Goal: Task Accomplishment & Management: Complete application form

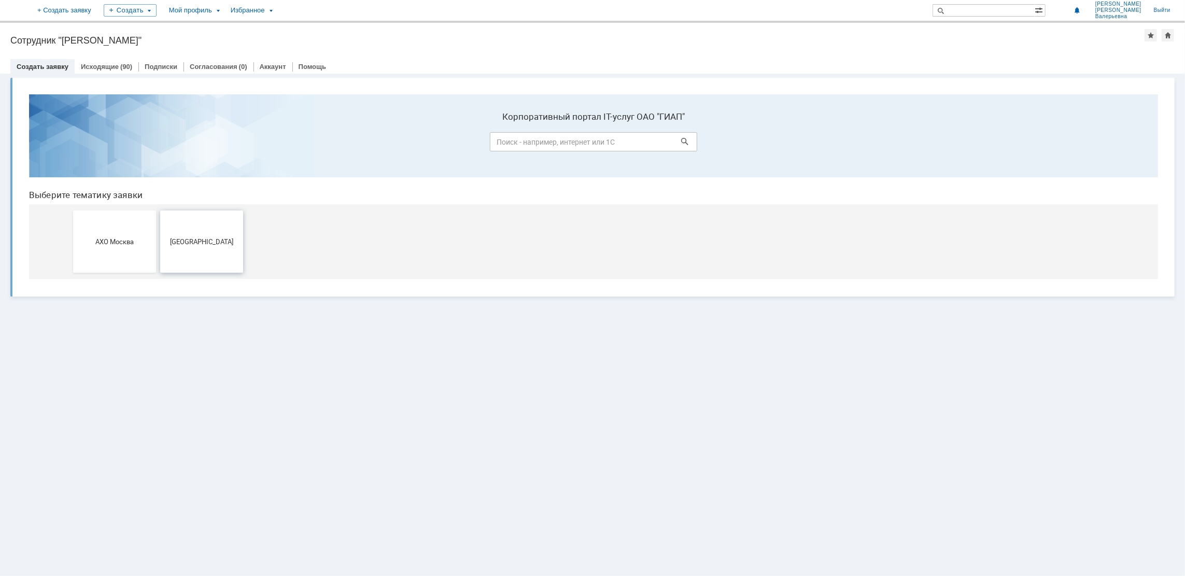
click at [236, 221] on button "[GEOGRAPHIC_DATA]" at bounding box center [201, 241] width 83 height 62
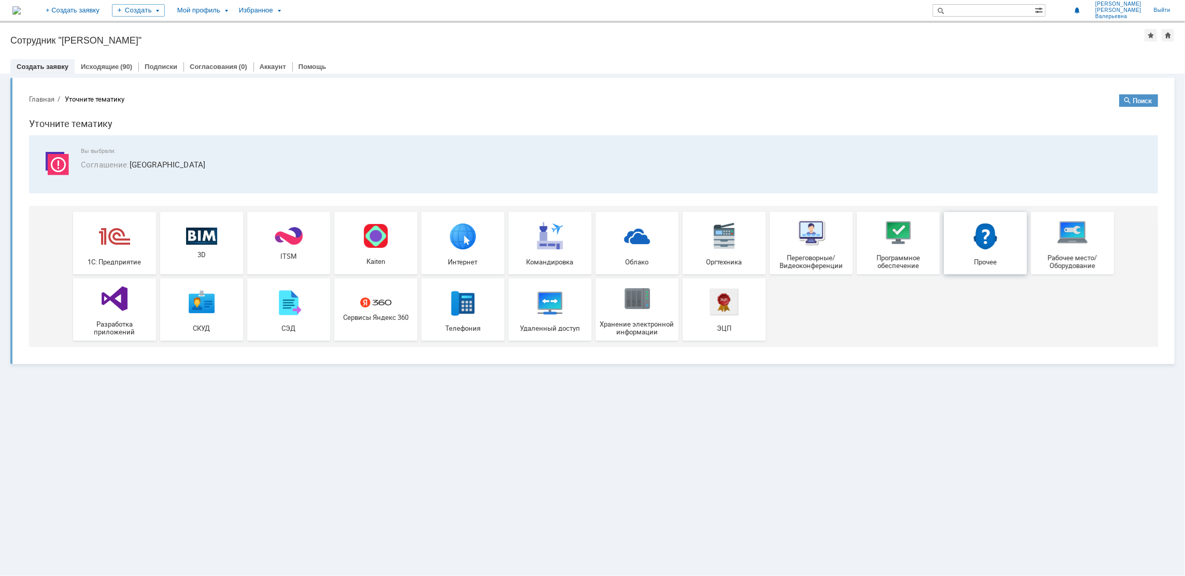
click at [985, 247] on img at bounding box center [985, 235] width 31 height 31
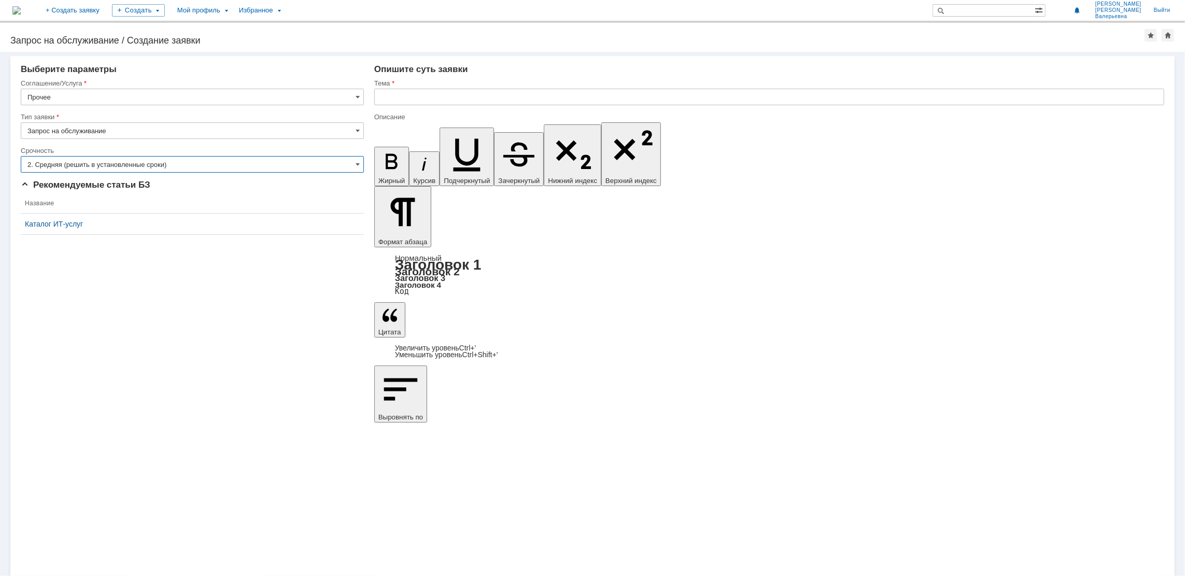
click at [184, 162] on input "2. Средняя (решить в установленные сроки)" at bounding box center [192, 164] width 343 height 17
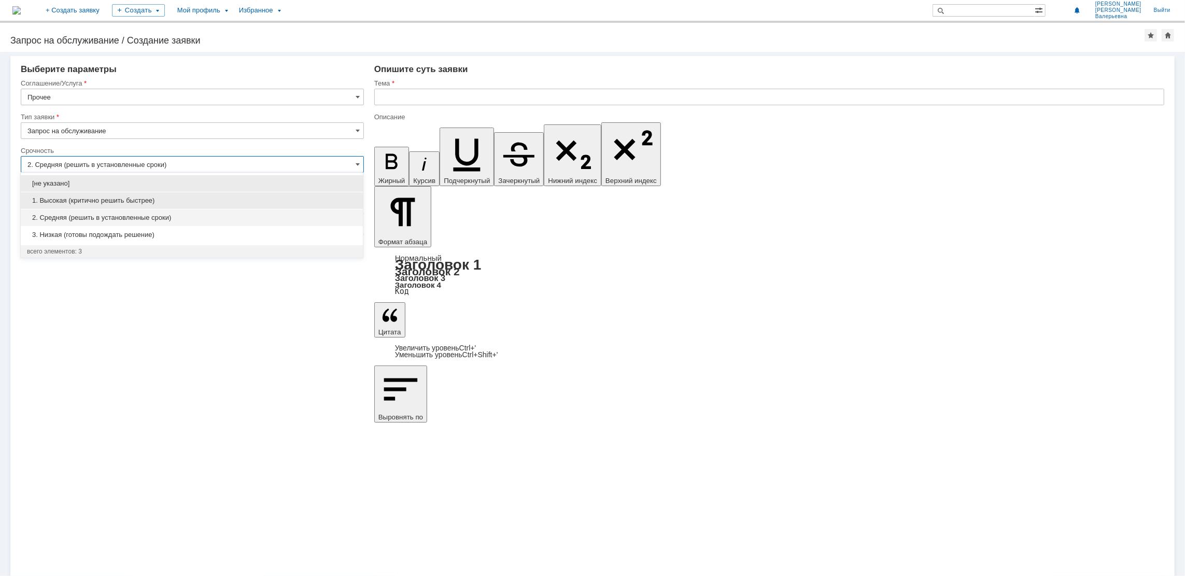
click at [122, 201] on span "1. Высокая (критично решить быстрее)" at bounding box center [192, 201] width 330 height 8
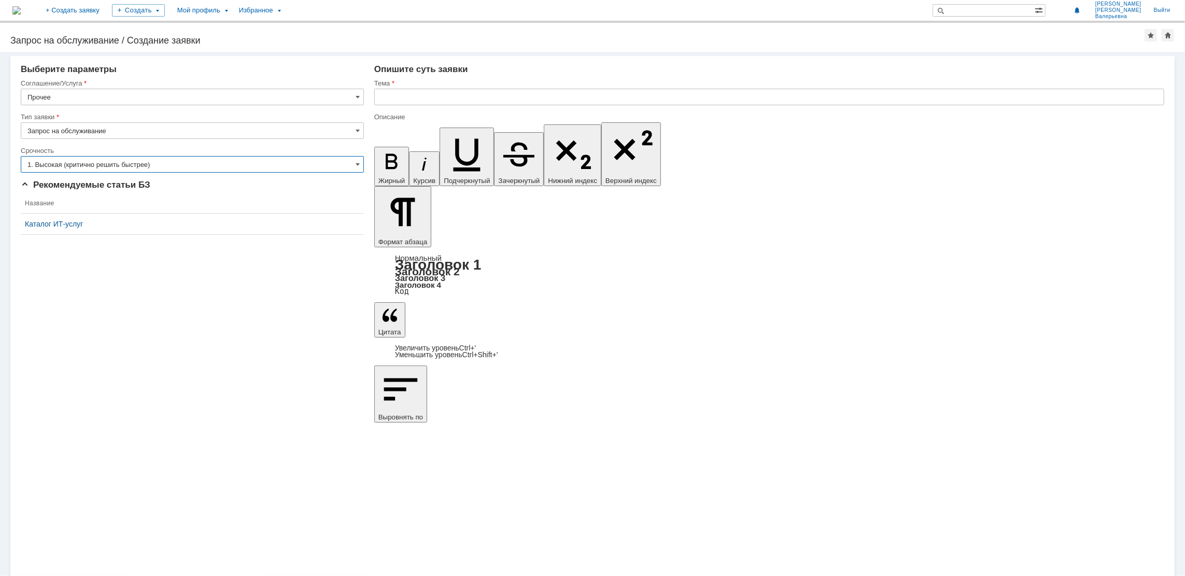
type input "1. Высокая (критично решить быстрее)"
click at [122, 130] on input "Запрос на обслуживание" at bounding box center [192, 130] width 343 height 17
click at [115, 151] on span "[не указано]" at bounding box center [192, 150] width 330 height 8
type input "[не указано]"
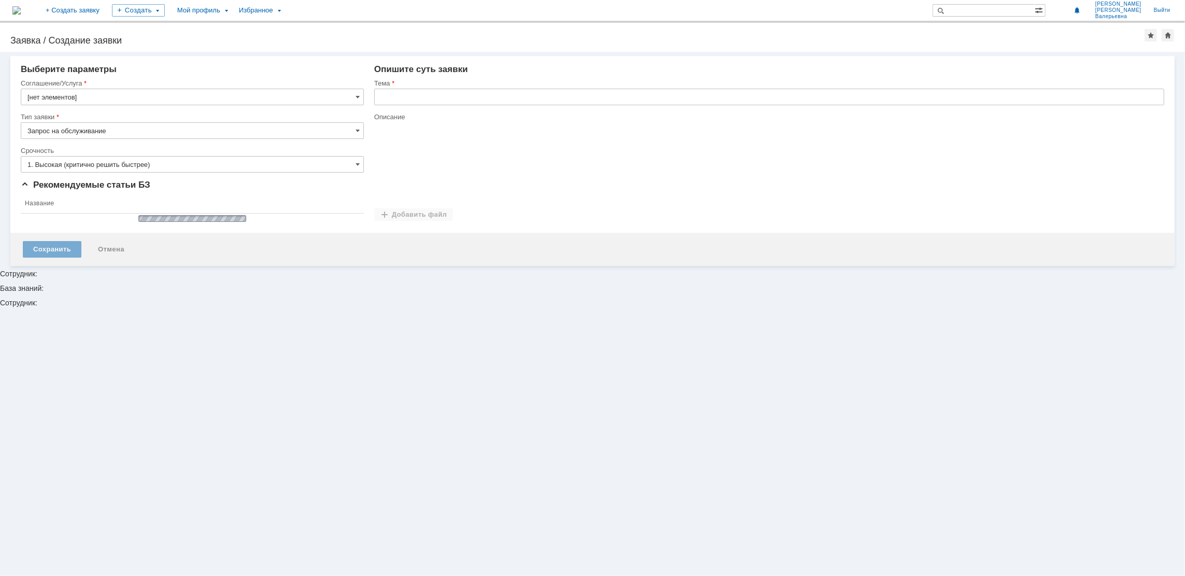
type input "Прочее"
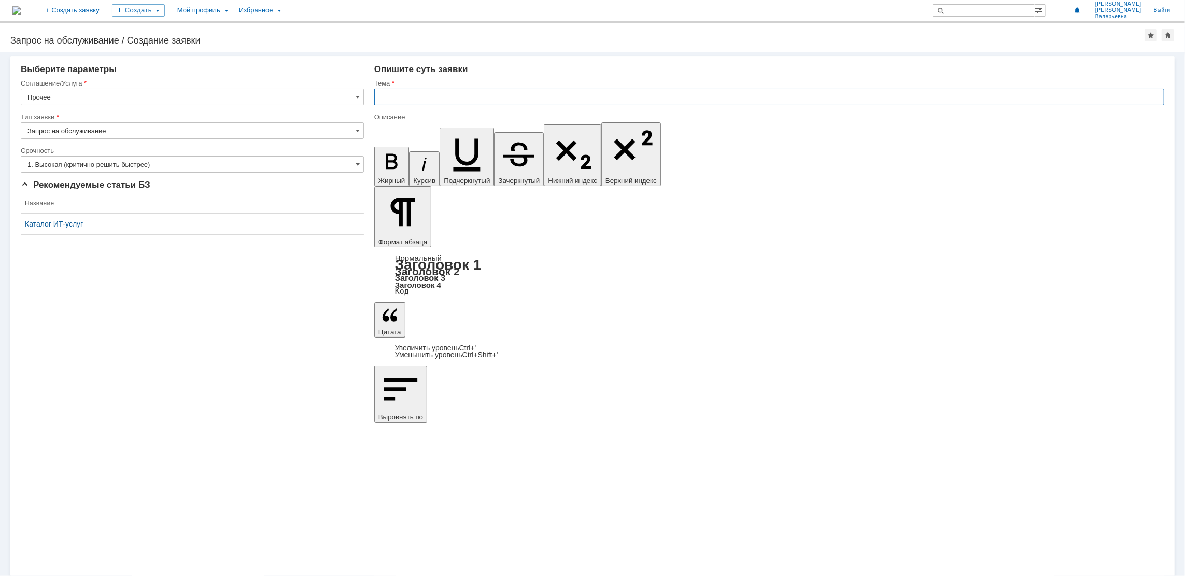
click at [440, 104] on input "text" at bounding box center [769, 97] width 790 height 17
type input "Сканирование формата А2х3"
